Goal: Download file/media

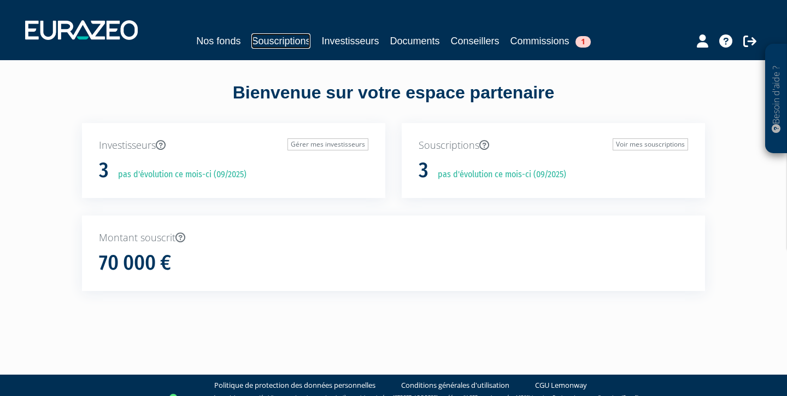
click at [263, 44] on link "Souscriptions" at bounding box center [280, 40] width 59 height 15
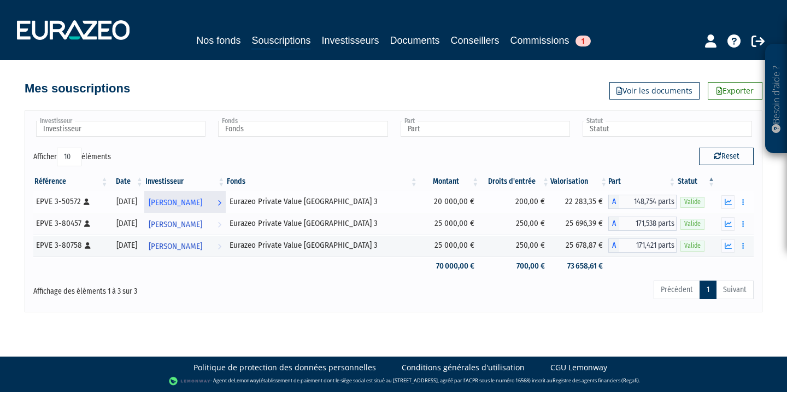
click at [202, 197] on span "[PERSON_NAME]" at bounding box center [176, 202] width 54 height 20
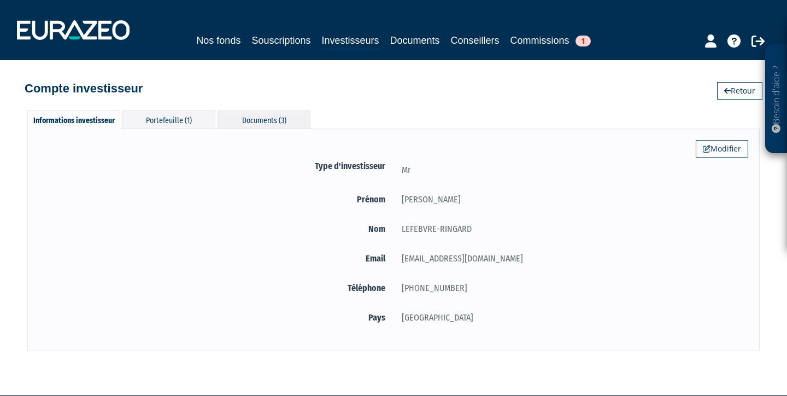
click at [261, 117] on div "Documents (3)" at bounding box center [264, 119] width 93 height 18
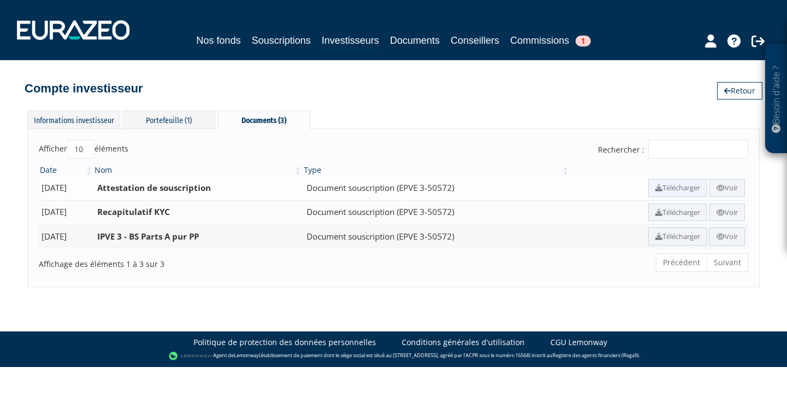
click at [671, 188] on link "Télécharger" at bounding box center [677, 188] width 59 height 18
